Goal: Submit feedback/report problem: Provide input to the site owners about the experience or issues

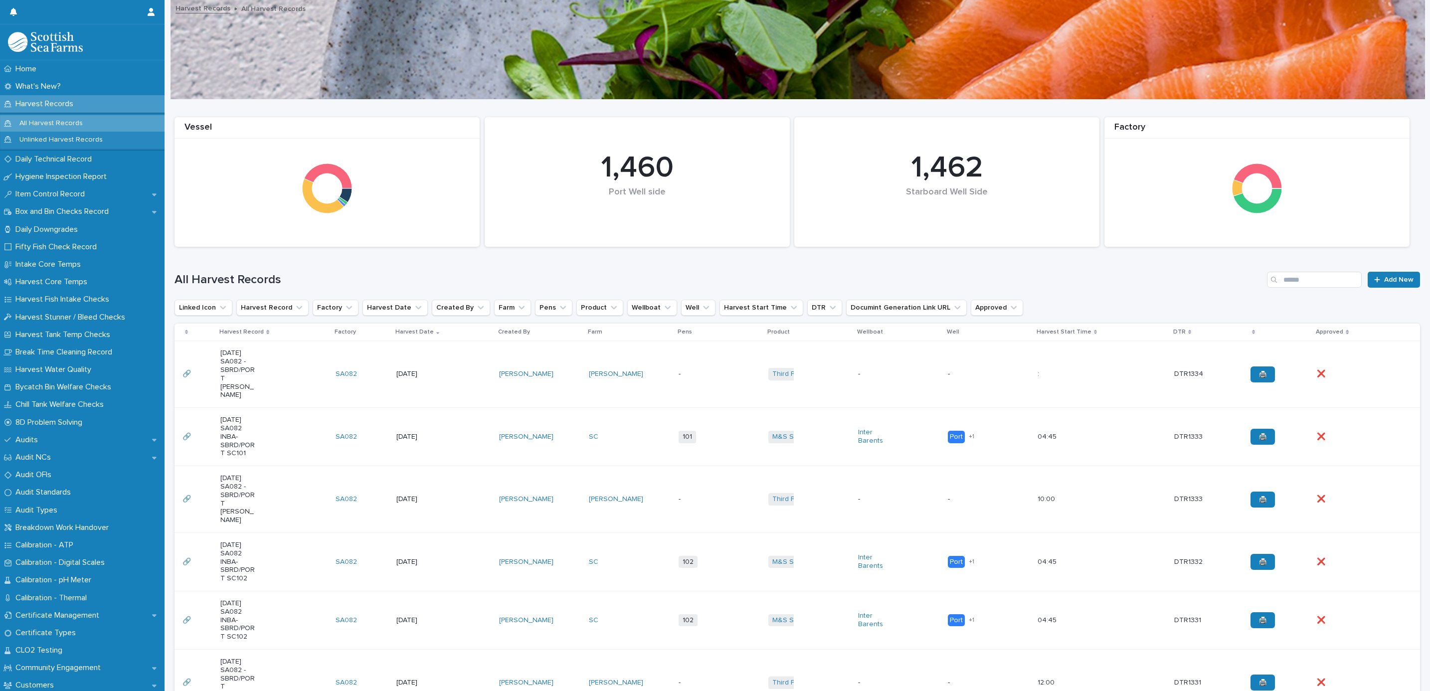
scroll to position [150, 0]
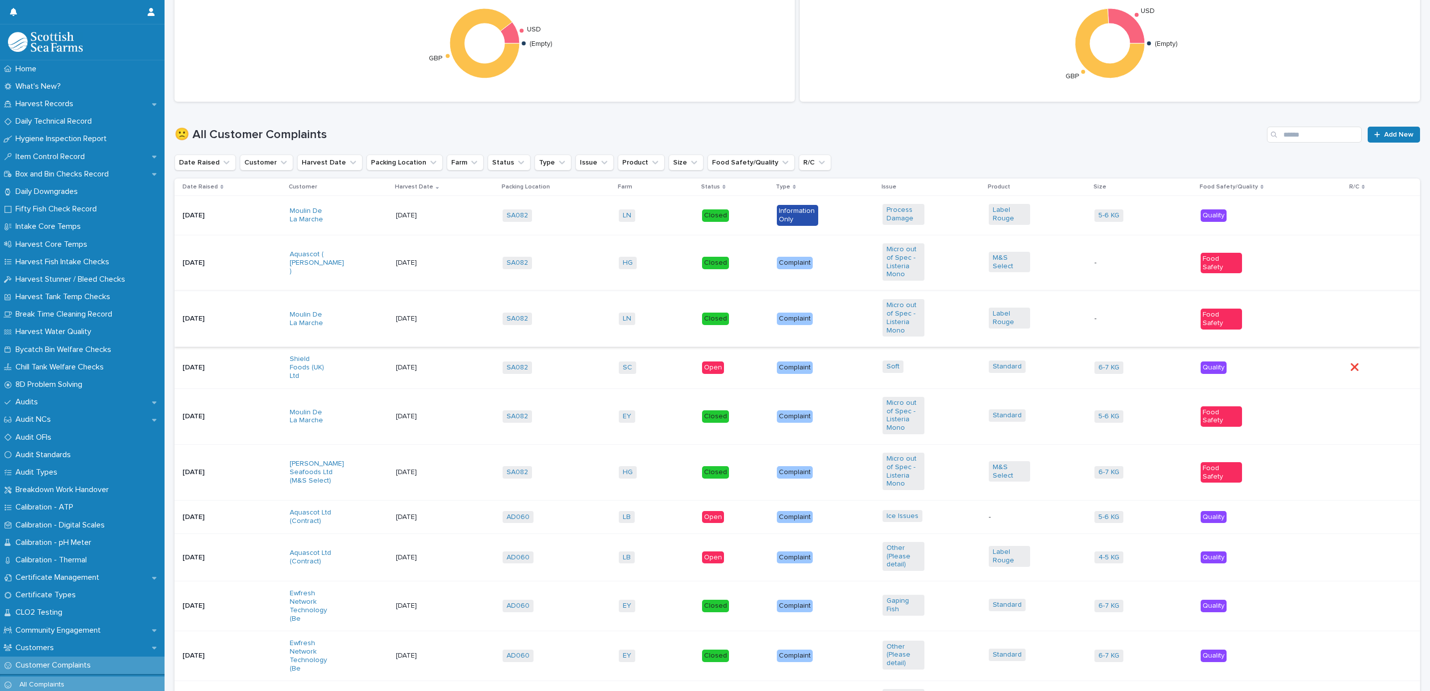
scroll to position [449, 0]
